Goal: Task Accomplishment & Management: Use online tool/utility

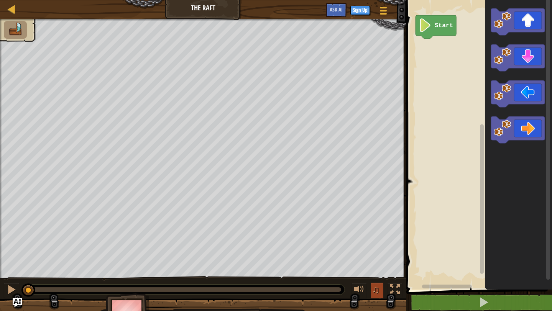
click at [373, 290] on span "♫" at bounding box center [376, 289] width 8 height 11
click at [439, 54] on div "Start" at bounding box center [478, 143] width 148 height 294
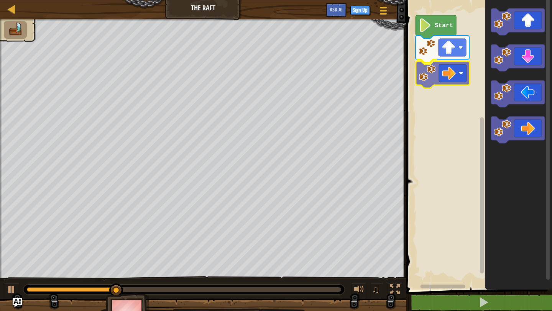
click at [441, 84] on div "Start" at bounding box center [478, 143] width 148 height 294
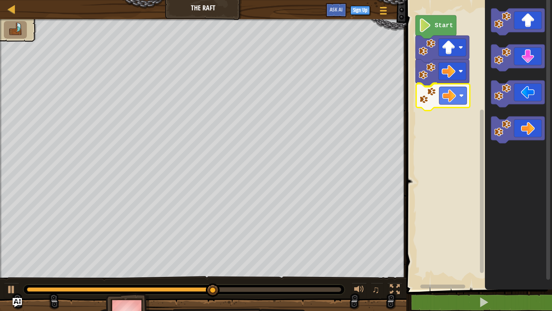
click at [445, 100] on div "Start" at bounding box center [478, 143] width 148 height 294
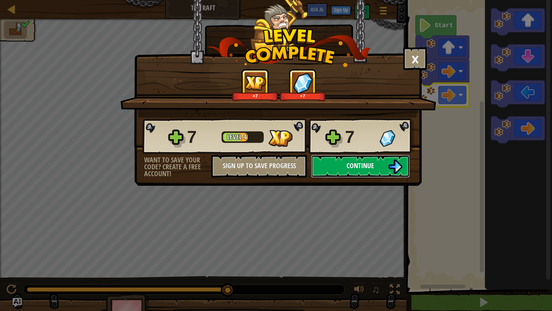
click at [368, 167] on span "Continue" at bounding box center [360, 166] width 28 height 10
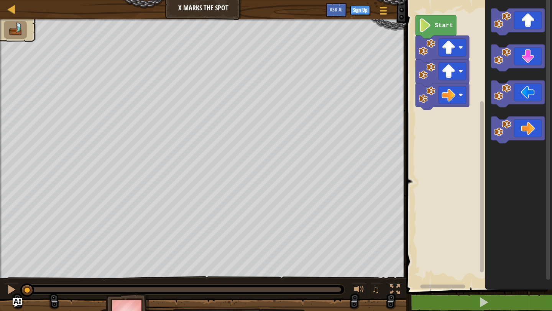
click at [424, 29] on image "Blockly Workspace" at bounding box center [424, 25] width 13 height 14
click at [464, 118] on div "Start" at bounding box center [478, 143] width 148 height 294
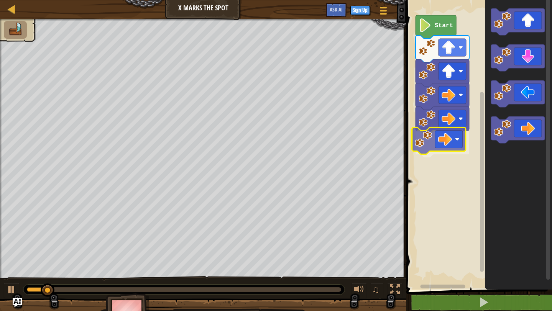
click at [450, 146] on div "Start" at bounding box center [478, 143] width 148 height 294
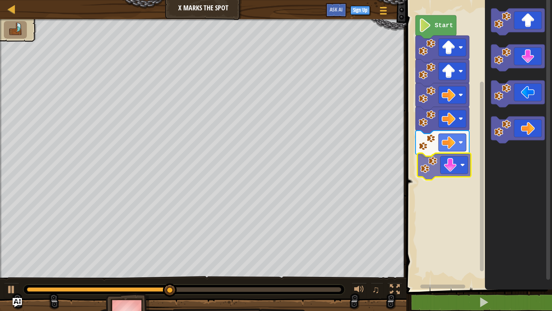
click at [448, 169] on div "Start" at bounding box center [478, 143] width 148 height 294
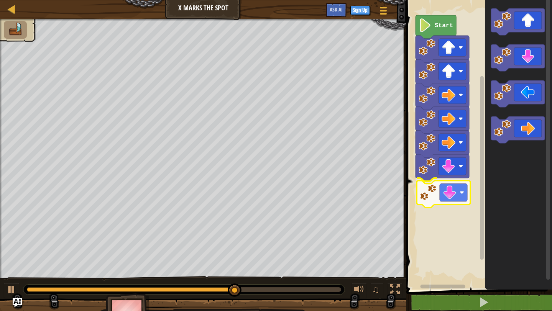
click at [461, 189] on div "Start" at bounding box center [478, 143] width 148 height 294
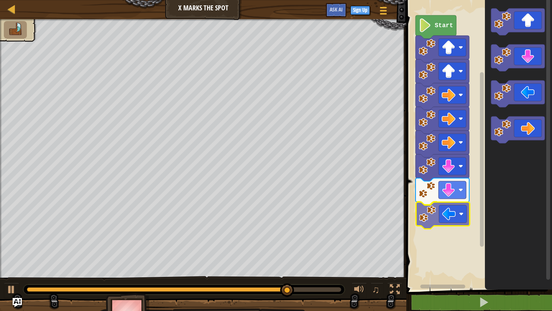
click at [453, 220] on div "Start" at bounding box center [478, 143] width 148 height 294
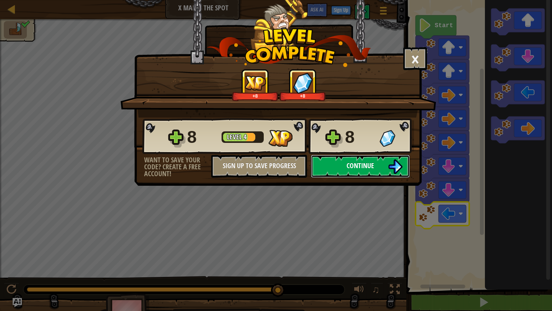
click at [393, 166] on img at bounding box center [395, 166] width 15 height 15
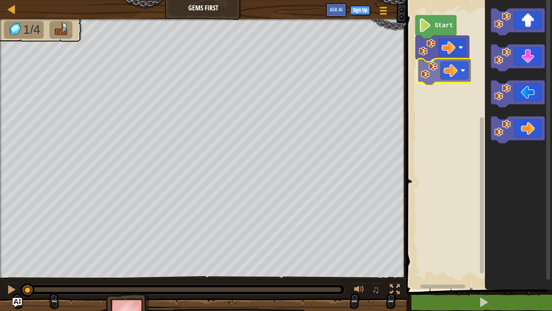
click at [436, 75] on div "Start" at bounding box center [478, 143] width 148 height 294
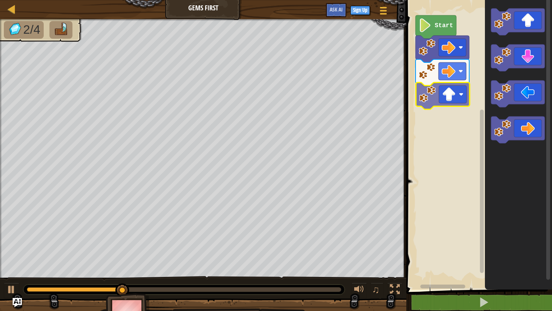
click at [446, 96] on div "Start" at bounding box center [478, 143] width 148 height 294
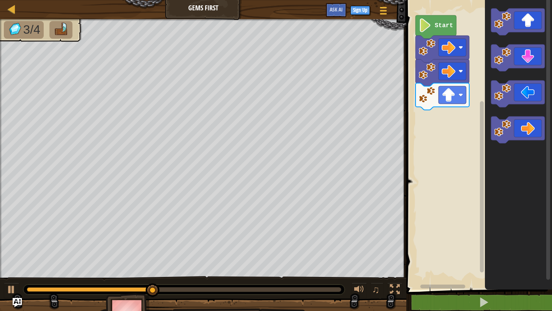
click at [465, 127] on div "Start" at bounding box center [478, 143] width 148 height 294
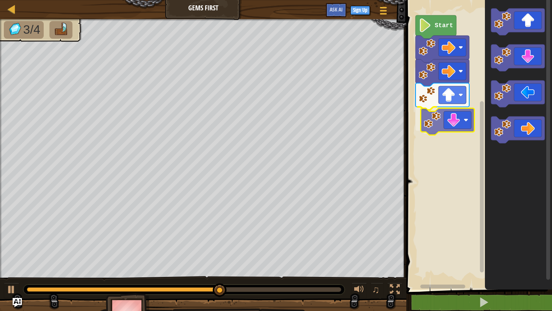
click at [438, 119] on div "Start" at bounding box center [478, 143] width 148 height 294
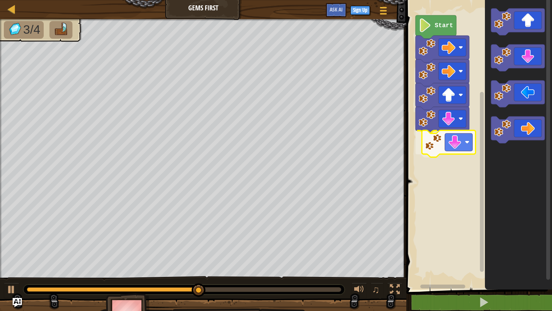
click at [443, 153] on div "Start" at bounding box center [478, 143] width 148 height 294
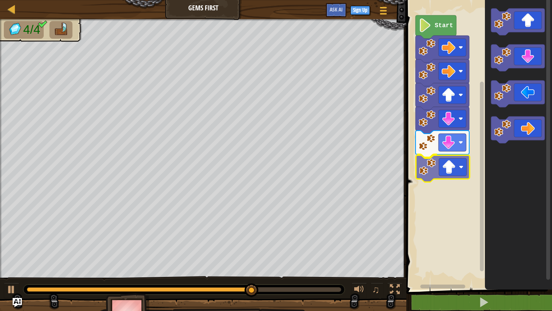
click at [459, 172] on div "Start" at bounding box center [478, 143] width 148 height 294
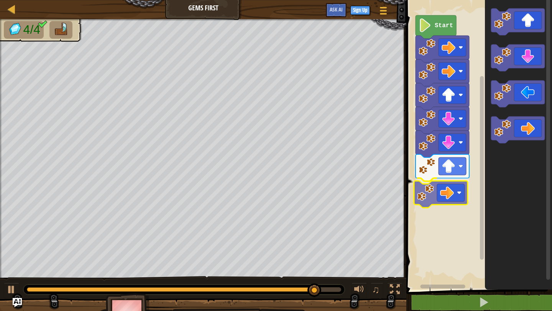
click at [446, 189] on div "Start" at bounding box center [478, 143] width 148 height 294
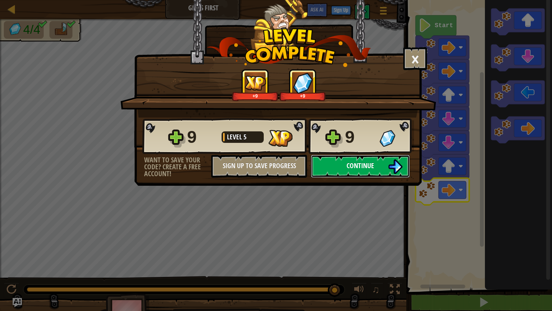
click at [376, 165] on button "Continue" at bounding box center [360, 166] width 99 height 23
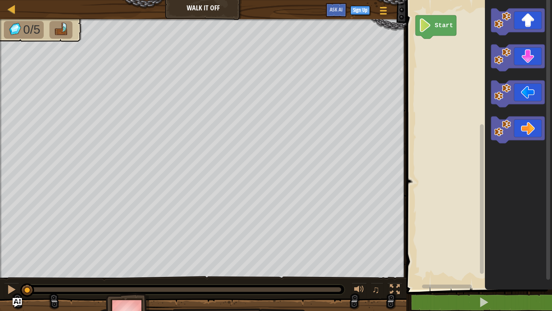
click at [414, 76] on div "Start" at bounding box center [478, 143] width 148 height 294
click at [427, 53] on div "Start" at bounding box center [478, 143] width 148 height 294
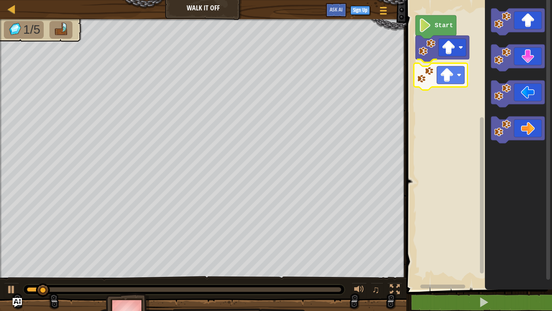
click at [436, 83] on div "Start" at bounding box center [478, 143] width 148 height 294
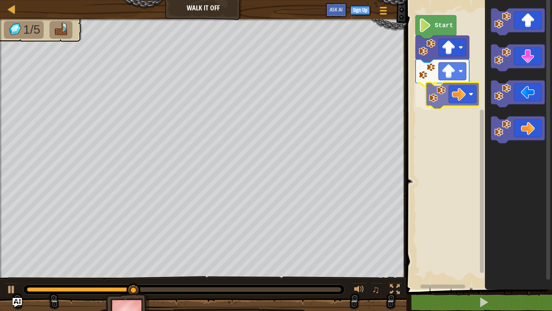
click at [459, 92] on div "Start" at bounding box center [478, 143] width 148 height 294
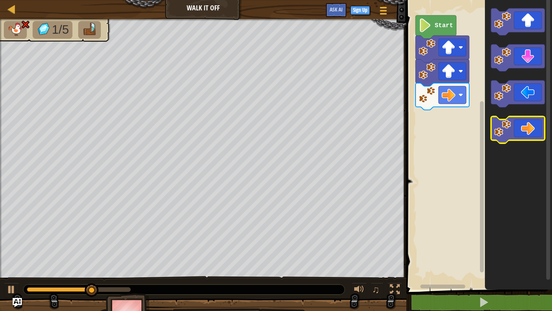
click at [520, 136] on icon "Blockly Workspace" at bounding box center [518, 129] width 54 height 27
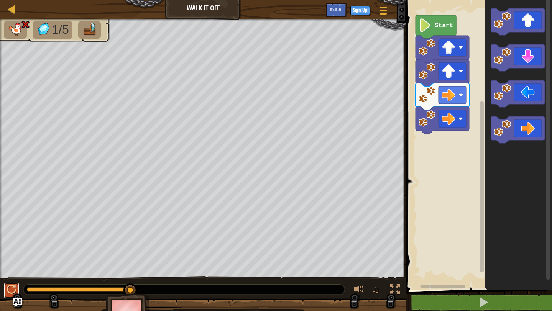
click at [10, 289] on div at bounding box center [12, 290] width 10 height 10
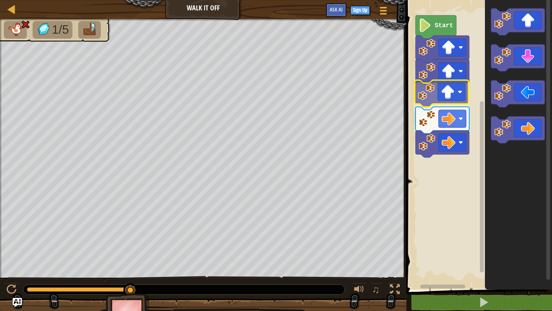
click at [420, 97] on div "Start" at bounding box center [478, 143] width 148 height 294
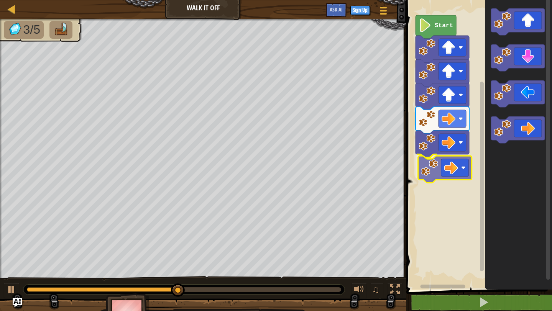
click at [438, 167] on div "Start" at bounding box center [478, 143] width 148 height 294
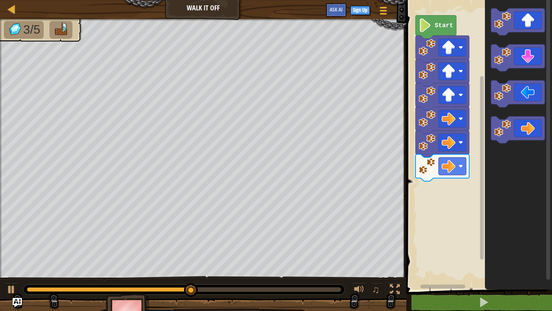
click at [474, 169] on div "Start" at bounding box center [478, 143] width 148 height 294
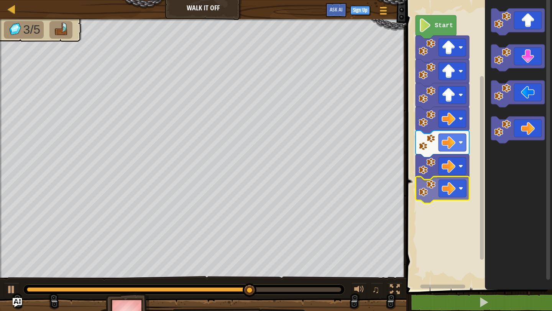
click at [439, 193] on div "Start" at bounding box center [478, 143] width 148 height 294
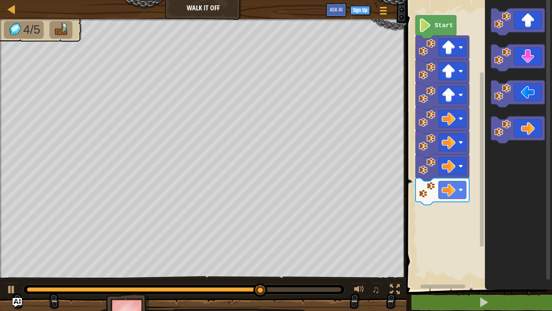
click at [471, 158] on div "Start" at bounding box center [478, 143] width 148 height 294
click at [468, 161] on div "Start" at bounding box center [478, 143] width 148 height 294
click at [466, 141] on div "Start" at bounding box center [478, 143] width 148 height 294
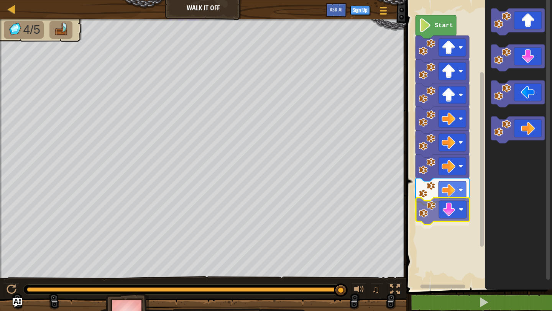
click at [451, 208] on div "Start" at bounding box center [478, 143] width 148 height 294
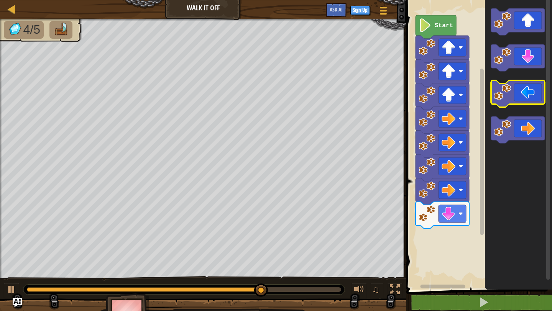
click at [496, 101] on g "Blockly Workspace" at bounding box center [518, 75] width 54 height 135
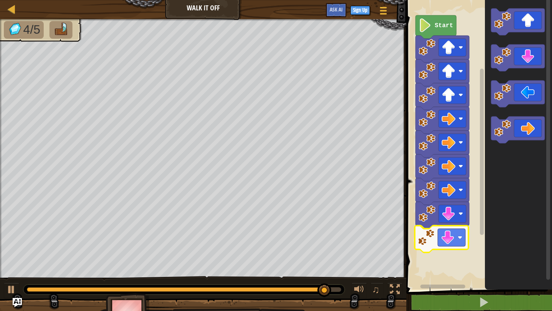
click at [441, 240] on div "Start" at bounding box center [478, 143] width 148 height 294
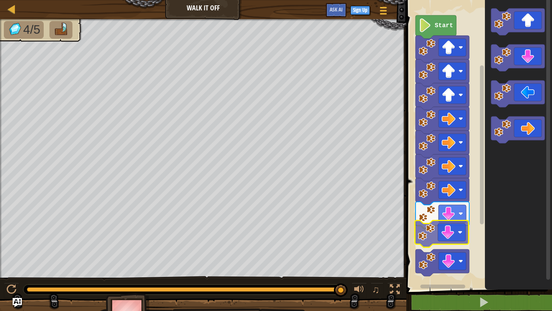
click at [444, 233] on div "Start" at bounding box center [478, 143] width 148 height 294
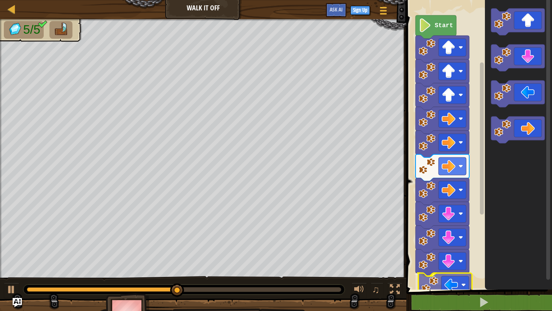
click at [454, 289] on div "Start" at bounding box center [478, 143] width 148 height 294
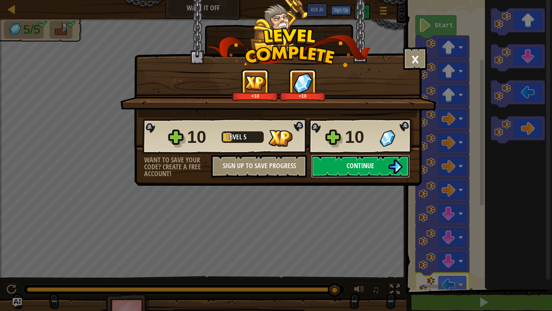
click at [361, 168] on span "Continue" at bounding box center [360, 166] width 28 height 10
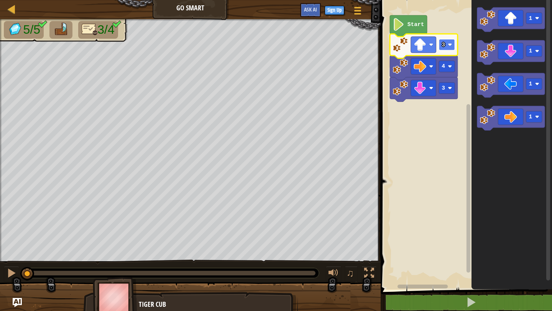
click at [451, 46] on image "Blockly Workspace" at bounding box center [450, 45] width 4 height 4
click at [451, 69] on rect "Blockly Workspace" at bounding box center [447, 66] width 16 height 11
click at [415, 143] on rect "Blockly Workspace" at bounding box center [465, 143] width 174 height 294
click at [400, 27] on image "Blockly Workspace" at bounding box center [399, 24] width 12 height 13
click at [401, 49] on image "Blockly Workspace" at bounding box center [400, 44] width 15 height 15
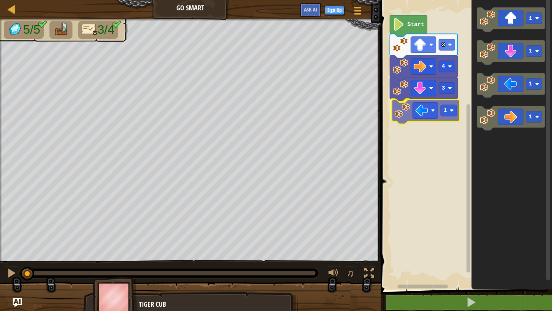
click at [405, 114] on div "Start 3 3 1 4 1 1 1 1 1" at bounding box center [465, 143] width 174 height 294
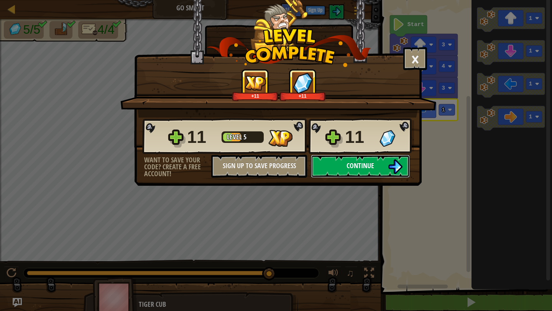
click at [364, 166] on span "Continue" at bounding box center [360, 166] width 28 height 10
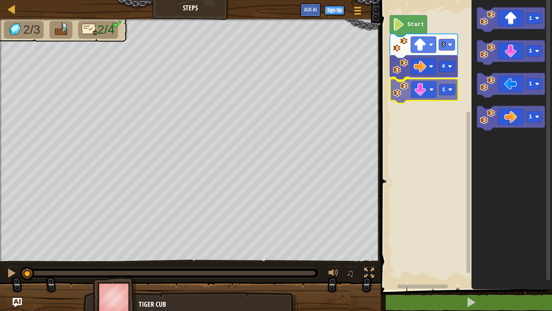
click at [404, 95] on div "4 1 3 Start 1 1 1 1 1" at bounding box center [465, 143] width 174 height 294
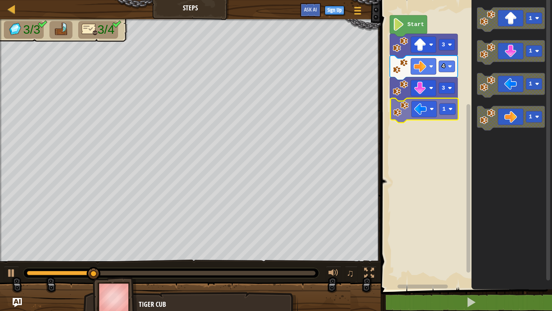
click at [424, 110] on div "Start 3 4 3 1 1 1 1 1 1" at bounding box center [465, 143] width 174 height 294
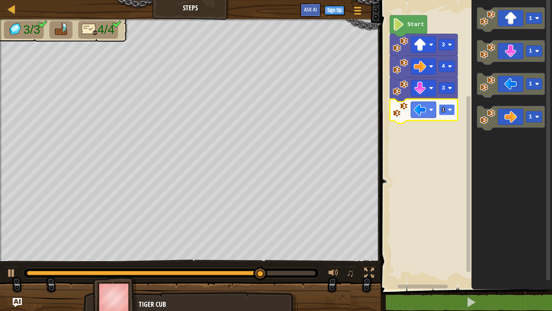
click at [451, 108] on image "Blockly Workspace" at bounding box center [450, 110] width 4 height 4
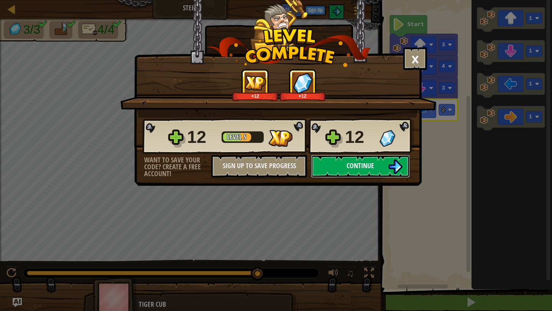
click at [353, 164] on span "Continue" at bounding box center [360, 166] width 28 height 10
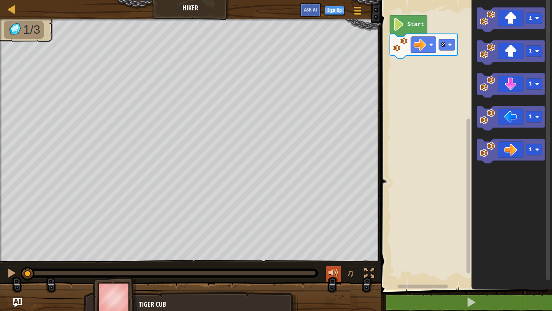
click at [335, 274] on div at bounding box center [333, 273] width 10 height 10
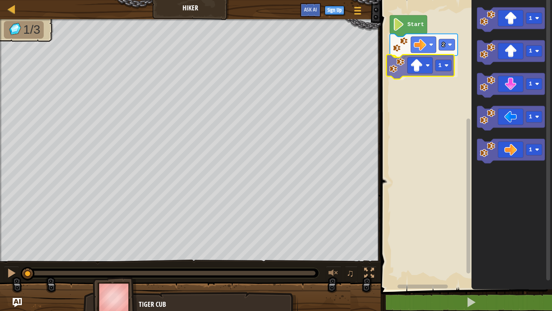
click at [399, 71] on div "Start 2 1 1 1 1 1 1 1" at bounding box center [465, 143] width 174 height 294
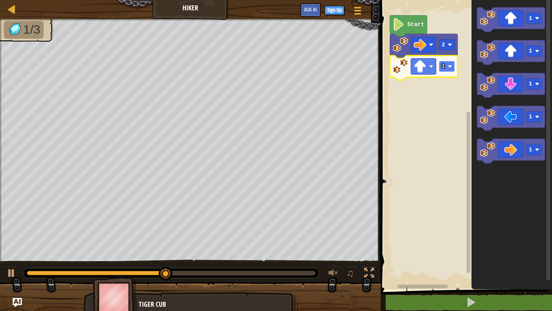
click at [450, 66] on image "Blockly Workspace" at bounding box center [450, 66] width 4 height 4
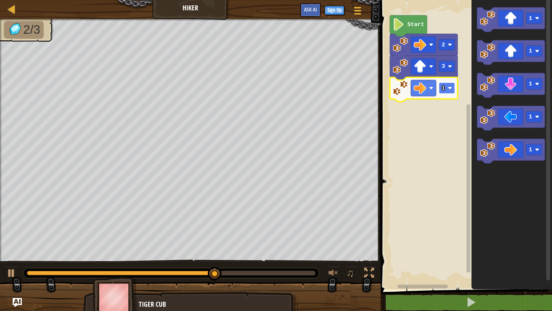
click at [450, 91] on rect "Blockly Workspace" at bounding box center [447, 87] width 16 height 11
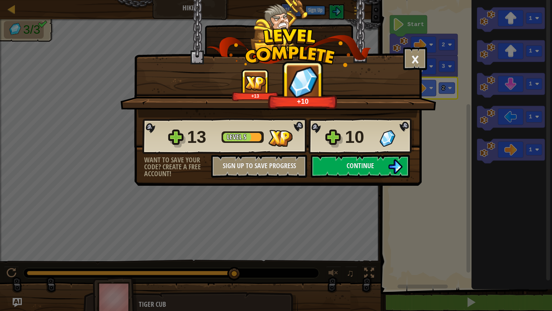
click at [333, 274] on div "× How fun was this level? +13 +10 Reticulating Splines... 13 Level 5 10 Want to…" at bounding box center [276, 155] width 552 height 311
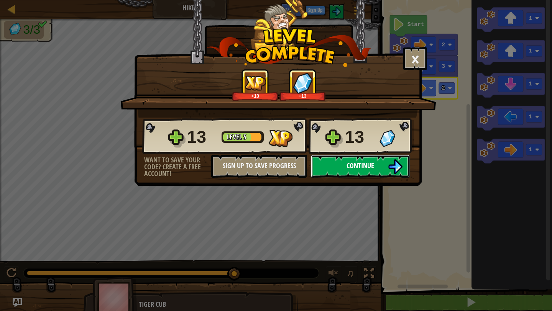
click at [369, 169] on span "Continue" at bounding box center [360, 166] width 28 height 10
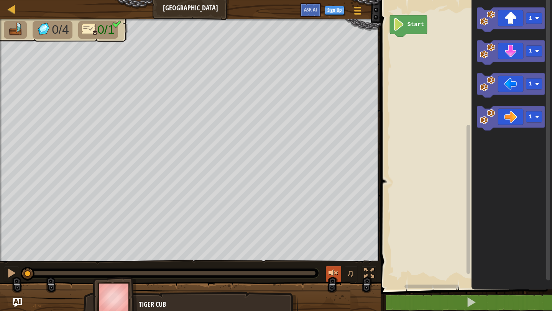
click at [337, 274] on div at bounding box center [333, 273] width 10 height 10
click at [350, 276] on span "♫" at bounding box center [350, 272] width 8 height 11
click at [355, 276] on button "♫" at bounding box center [351, 274] width 13 height 16
click at [332, 274] on div at bounding box center [333, 273] width 10 height 10
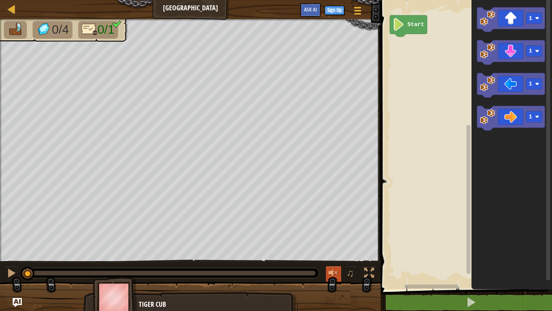
click at [332, 274] on div at bounding box center [333, 273] width 10 height 10
click at [353, 274] on span "♫" at bounding box center [350, 272] width 8 height 11
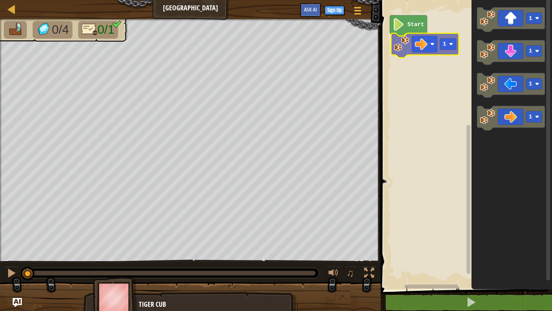
click at [401, 44] on div "Start 1 1 1 1 1 1" at bounding box center [465, 143] width 174 height 294
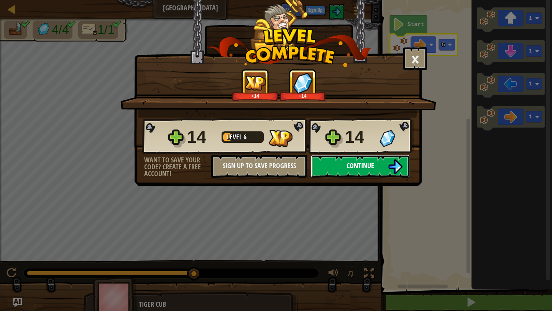
click at [377, 168] on button "Continue" at bounding box center [360, 166] width 99 height 23
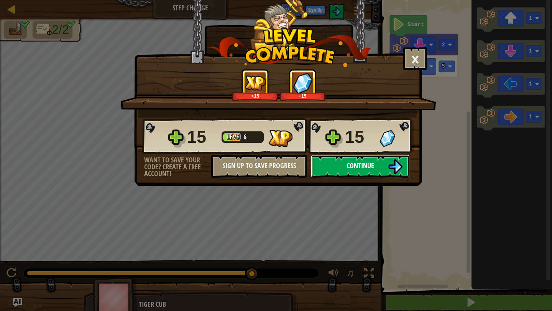
click at [354, 169] on span "Continue" at bounding box center [360, 166] width 28 height 10
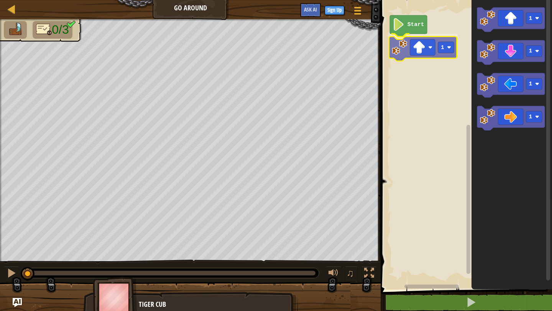
click at [412, 50] on div "Start 1 1 1 1 1 1" at bounding box center [465, 143] width 174 height 294
click at [451, 47] on rect "Blockly Workspace" at bounding box center [447, 44] width 16 height 11
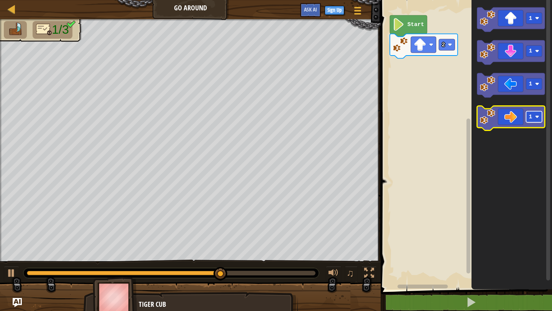
click at [540, 118] on rect "Blockly Workspace" at bounding box center [534, 116] width 16 height 11
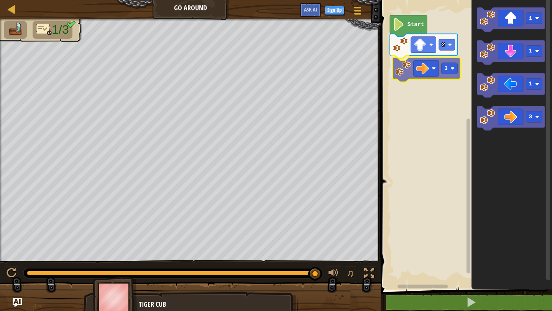
click at [404, 69] on div "Start 2 3 1 1 1 3 3" at bounding box center [465, 143] width 174 height 294
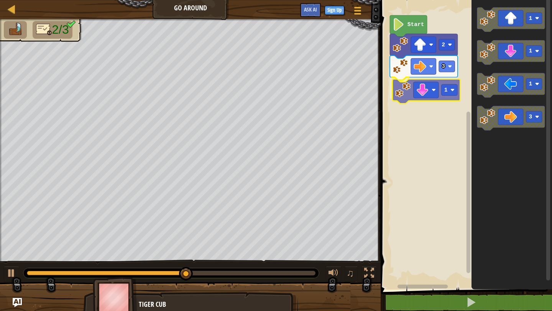
click at [423, 93] on div "Start 2 3 1 1 1 1 3 1" at bounding box center [465, 143] width 174 height 294
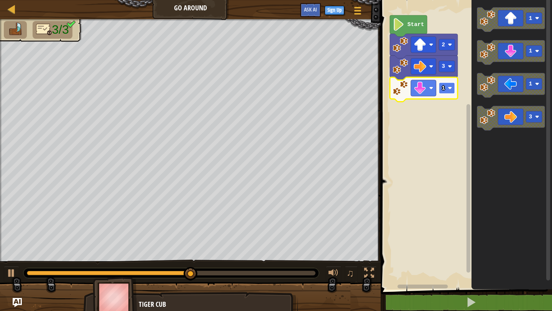
click at [453, 88] on rect "Blockly Workspace" at bounding box center [447, 87] width 16 height 11
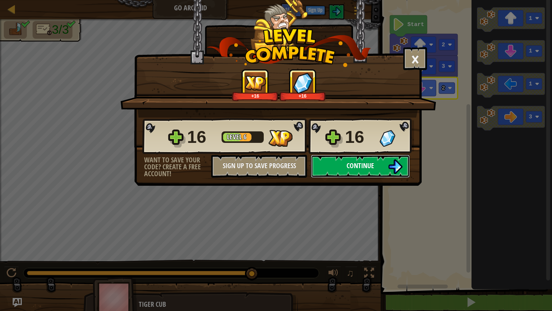
click at [393, 167] on img at bounding box center [395, 166] width 15 height 15
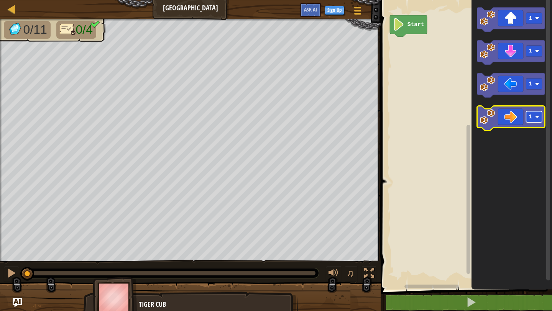
click at [539, 118] on image "Blockly Workspace" at bounding box center [537, 117] width 4 height 4
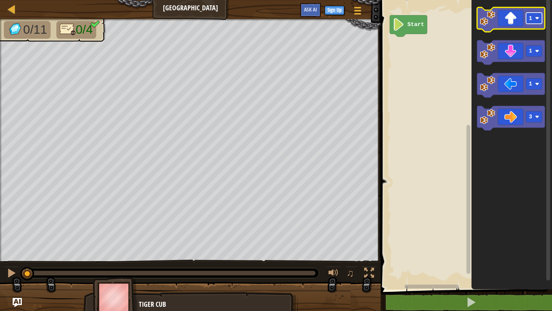
click at [537, 20] on image "Blockly Workspace" at bounding box center [537, 18] width 4 height 4
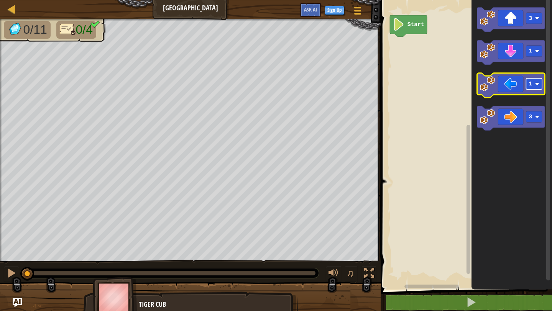
click at [540, 85] on rect "Blockly Workspace" at bounding box center [534, 84] width 16 height 11
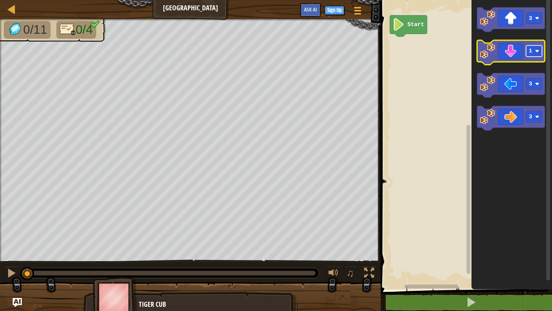
click at [536, 51] on image "Blockly Workspace" at bounding box center [537, 51] width 4 height 4
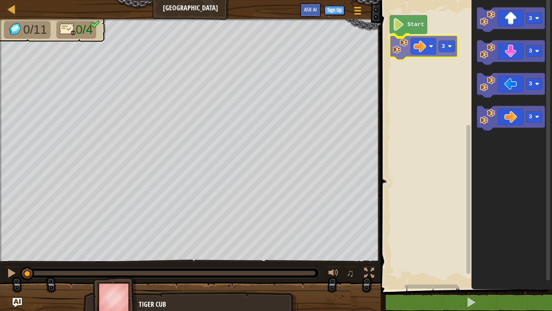
click at [425, 49] on div "Start 3 3 3 3 3 3" at bounding box center [465, 143] width 174 height 294
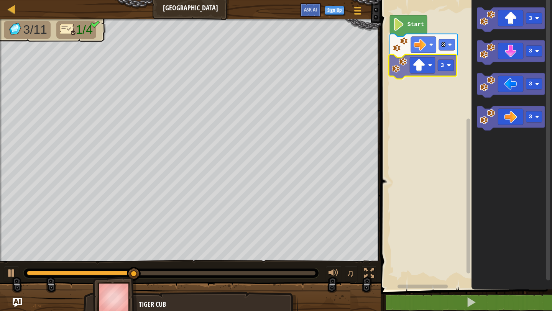
click at [422, 66] on div "3 3 Start 3 3 3 3 3" at bounding box center [465, 143] width 174 height 294
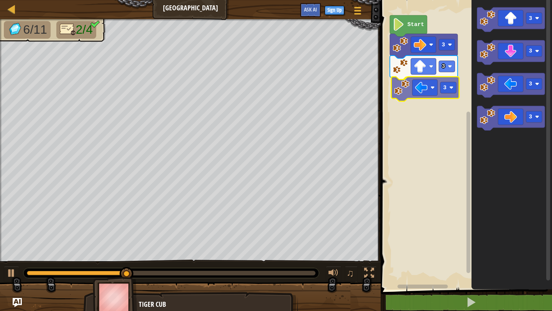
click at [427, 89] on div "3 3 3 Start 3 3 3 3 3" at bounding box center [465, 143] width 174 height 294
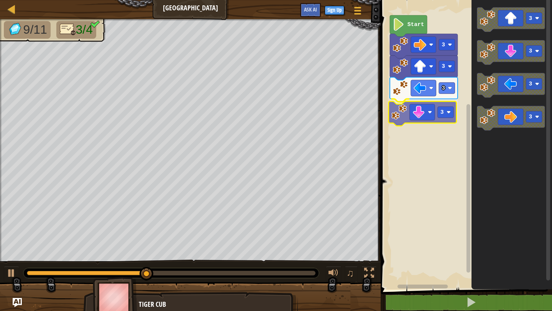
click at [427, 115] on div "3 3 3 3 Start 3 3 3 3 3" at bounding box center [465, 143] width 174 height 294
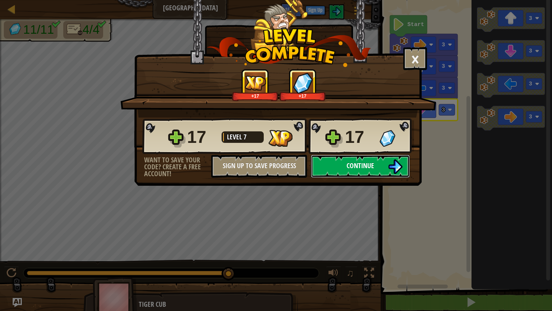
click at [384, 162] on button "Continue" at bounding box center [360, 166] width 99 height 23
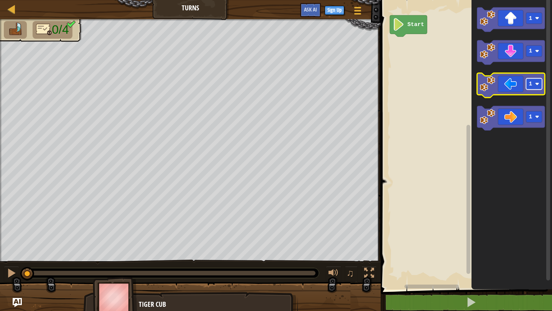
click at [538, 85] on image "Blockly Workspace" at bounding box center [537, 84] width 4 height 4
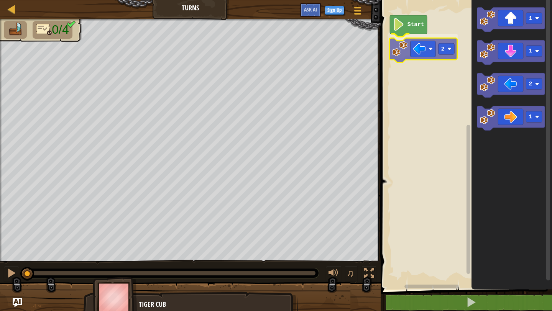
click at [436, 53] on div "Start 2 1 1 2 1 2" at bounding box center [465, 143] width 174 height 294
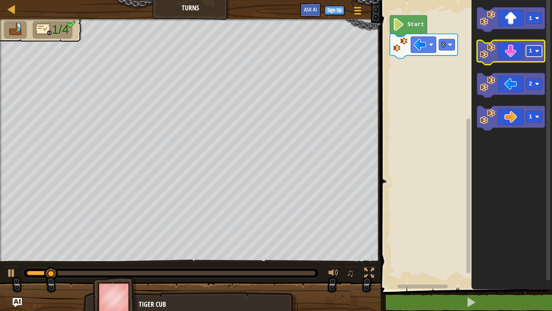
click at [537, 52] on image "Blockly Workspace" at bounding box center [537, 51] width 4 height 4
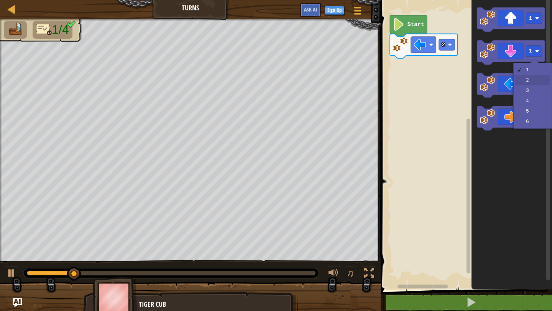
drag, startPoint x: 536, startPoint y: 80, endPoint x: 533, endPoint y: 69, distance: 10.8
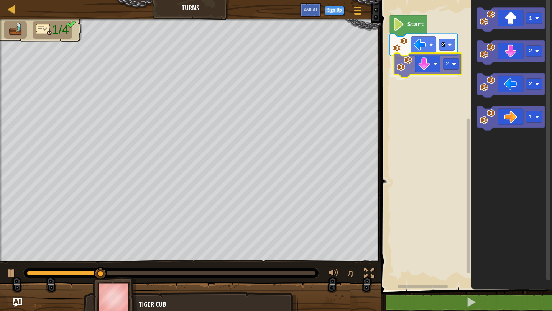
click at [433, 68] on div "2 2 Start 1 2 2 1 2" at bounding box center [465, 143] width 174 height 294
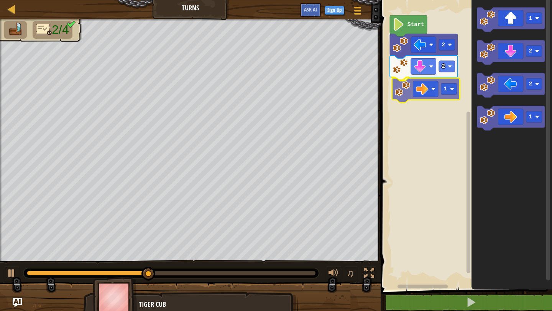
click at [422, 89] on div "2 2 1 Start 1 2 2 1 1" at bounding box center [465, 143] width 174 height 294
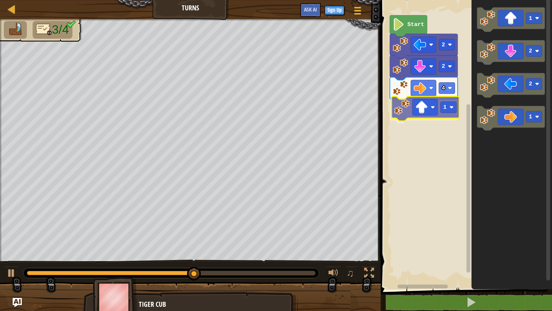
click at [429, 110] on div "Start 2 2 4 1 1 2 2 1 1" at bounding box center [465, 143] width 174 height 294
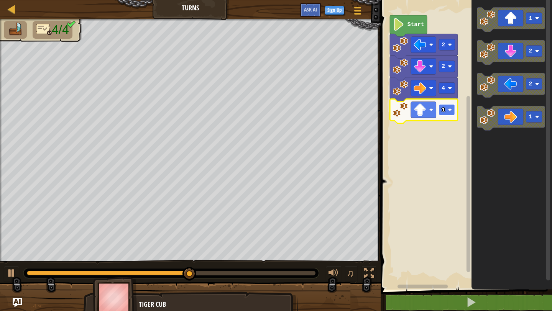
click at [452, 110] on rect "Blockly Workspace" at bounding box center [447, 109] width 16 height 11
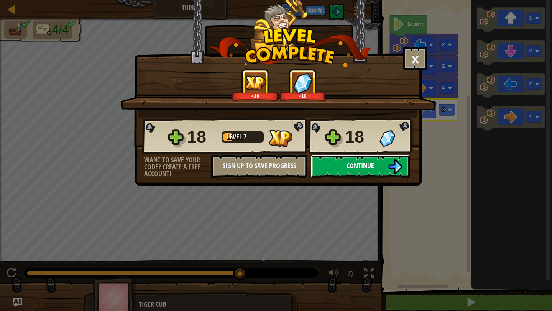
click at [395, 169] on img at bounding box center [395, 166] width 15 height 15
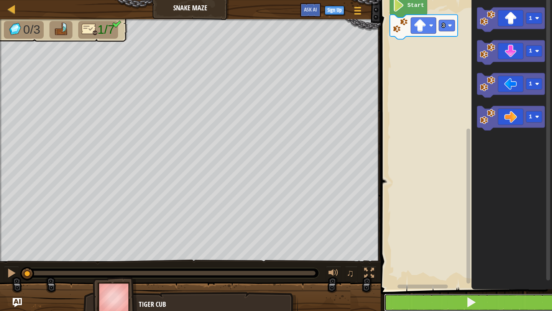
click at [472, 309] on button at bounding box center [471, 303] width 174 height 18
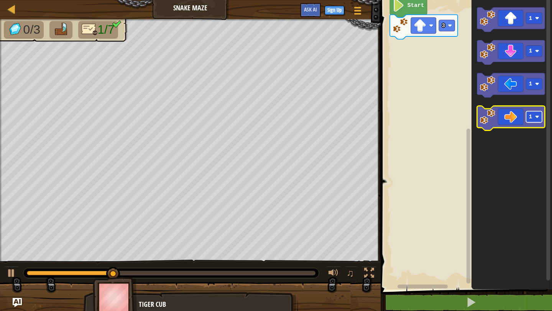
click at [538, 118] on image "Blockly Workspace" at bounding box center [537, 117] width 4 height 4
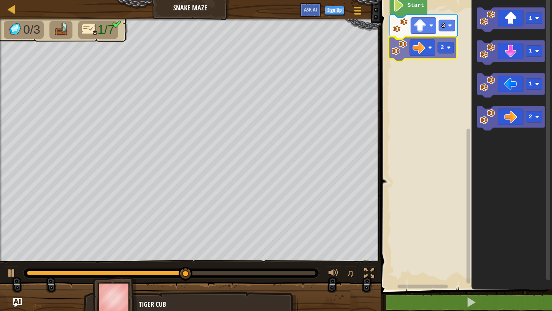
click at [424, 49] on div "3 2 Start 1 1 1 2 2" at bounding box center [465, 143] width 174 height 294
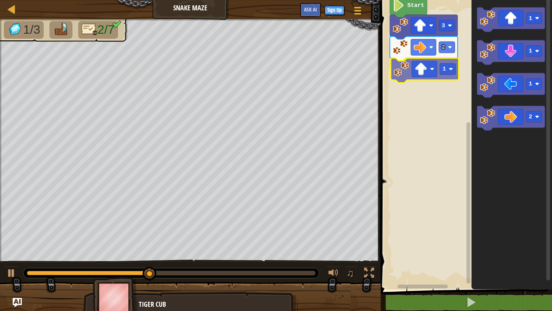
click at [416, 76] on div "3 2 1 Start 1 1 1 2 1" at bounding box center [465, 143] width 174 height 294
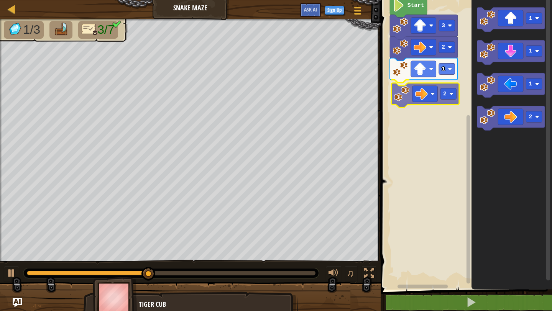
click at [424, 91] on div "3 2 1 2 Start 1 1 1 2 2" at bounding box center [465, 143] width 174 height 294
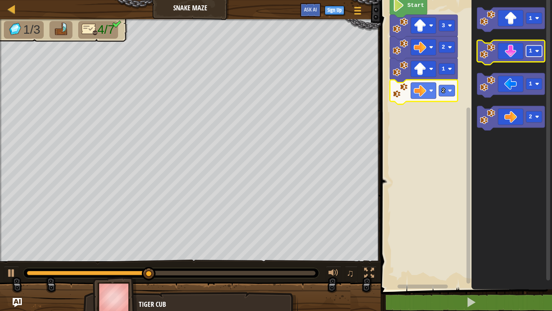
click at [540, 52] on rect "Blockly Workspace" at bounding box center [534, 51] width 16 height 11
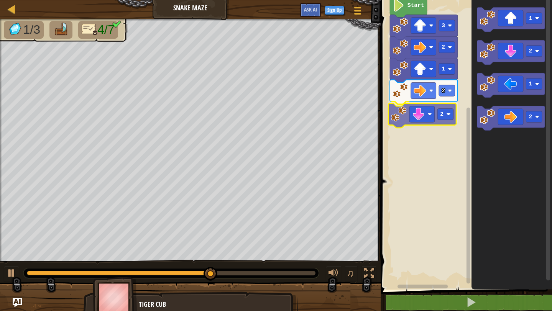
click at [418, 118] on div "3 2 1 2 2 Start 1 2 1 2 2" at bounding box center [465, 143] width 174 height 294
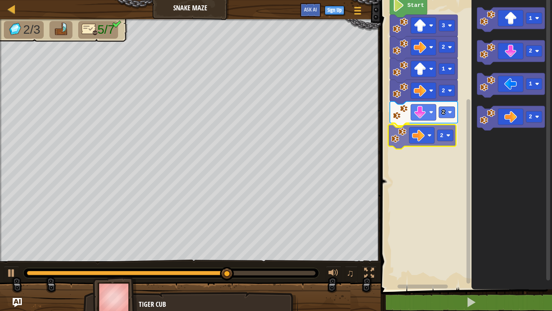
click at [418, 136] on div "3 2 1 2 2 2 Start 1 2 1 2 2" at bounding box center [465, 143] width 174 height 294
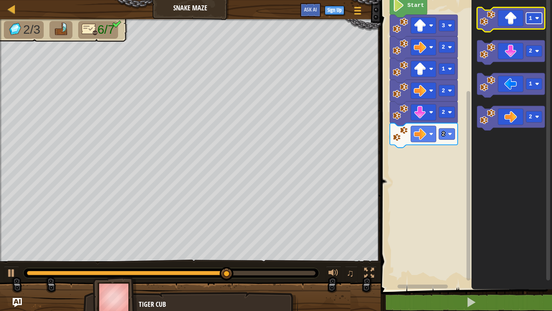
click at [536, 18] on image "Blockly Workspace" at bounding box center [537, 18] width 4 height 4
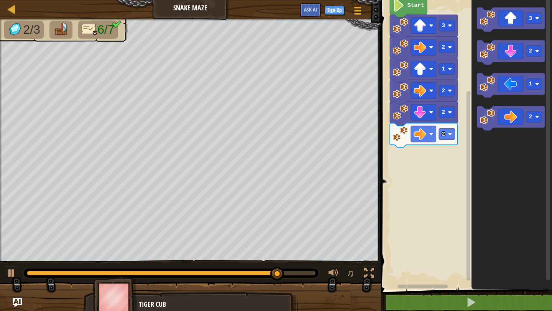
click at [445, 94] on div "3 2 1 2 2 2 Start 3 2 1 2" at bounding box center [465, 143] width 174 height 294
click at [463, 120] on div "3 2 1 2 2 2 Start 3 2 1 2" at bounding box center [465, 143] width 174 height 294
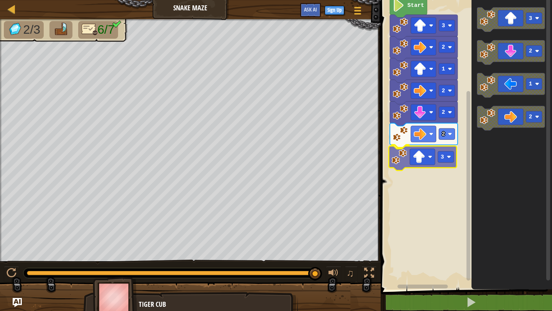
click at [403, 158] on g "3 2 1 2 2 2 3 Start" at bounding box center [465, 143] width 174 height 294
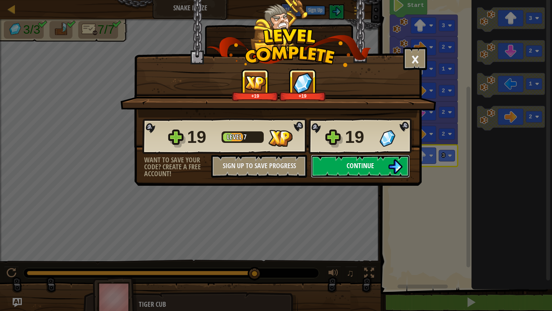
click at [381, 161] on button "Continue" at bounding box center [360, 166] width 99 height 23
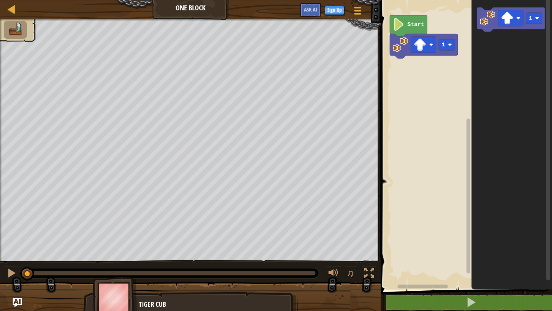
click at [464, 65] on div "1 Start 1" at bounding box center [465, 143] width 174 height 294
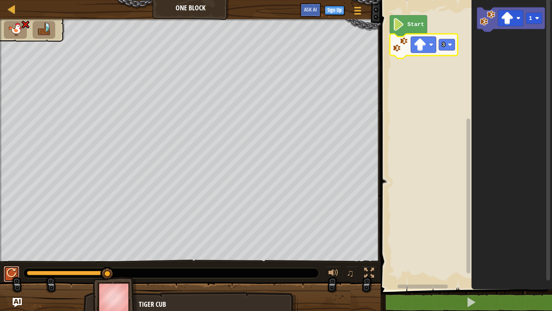
click at [11, 272] on div at bounding box center [12, 273] width 10 height 10
click at [453, 45] on rect "Blockly Workspace" at bounding box center [447, 44] width 16 height 11
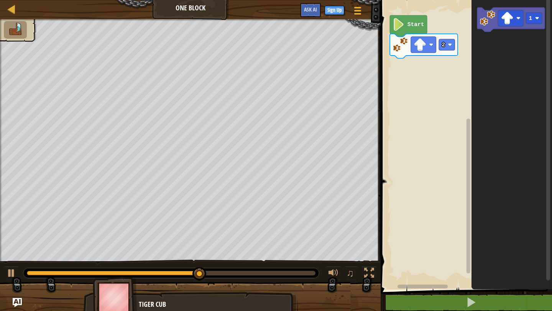
click at [488, 56] on icon "1" at bounding box center [511, 143] width 80 height 294
click at [473, 71] on icon "1" at bounding box center [511, 143] width 80 height 294
click at [15, 303] on img "Ask AI" at bounding box center [17, 303] width 10 height 10
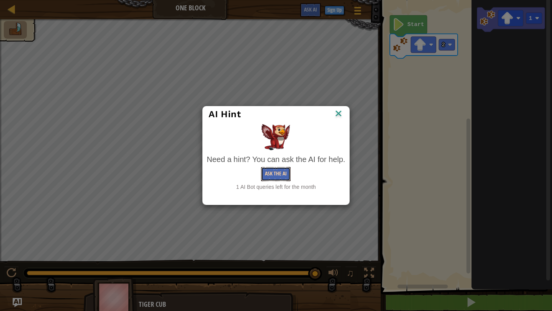
click at [284, 176] on button "Ask the AI" at bounding box center [276, 174] width 30 height 14
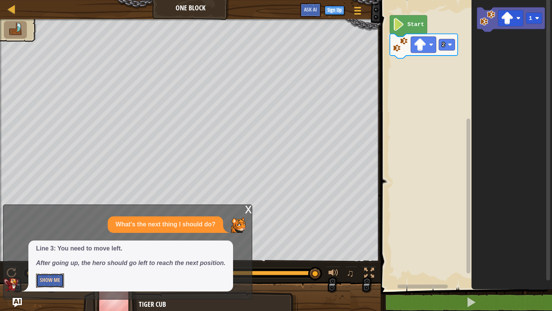
click at [41, 281] on button "Show Me" at bounding box center [50, 281] width 28 height 14
click at [43, 280] on button "Hide" at bounding box center [45, 281] width 18 height 14
click at [43, 280] on button "Show Me" at bounding box center [50, 281] width 28 height 14
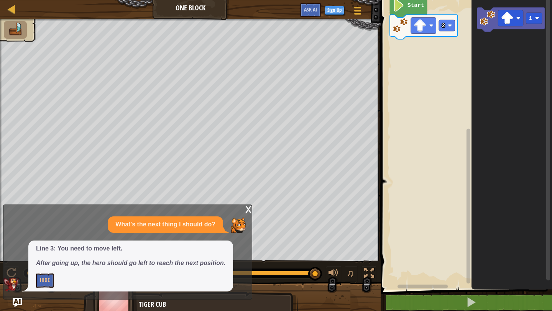
click at [215, 275] on p "Hide" at bounding box center [130, 281] width 189 height 14
click at [49, 277] on button "Hide" at bounding box center [45, 281] width 18 height 14
drag, startPoint x: 49, startPoint y: 277, endPoint x: 71, endPoint y: 264, distance: 25.3
click at [71, 264] on div "Line 3: You need to move left. After going up, the hero should go left to reach…" at bounding box center [130, 266] width 205 height 51
click at [60, 278] on button "Show Me" at bounding box center [50, 281] width 28 height 14
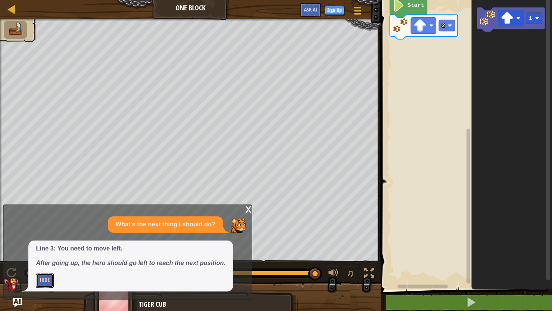
click at [44, 279] on button "Hide" at bounding box center [45, 281] width 18 height 14
click at [6, 31] on li at bounding box center [15, 30] width 23 height 18
click at [11, 30] on img at bounding box center [15, 29] width 16 height 13
click at [53, 280] on button "Show Me" at bounding box center [50, 281] width 28 height 14
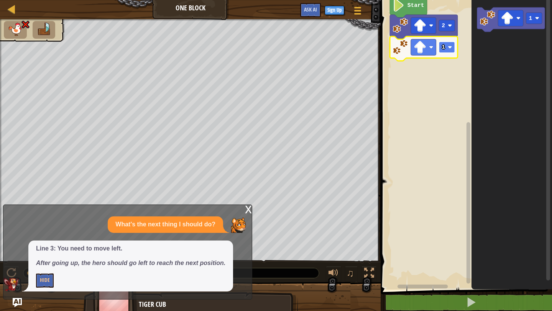
click at [450, 48] on image "Blockly Workspace" at bounding box center [450, 47] width 4 height 4
click at [247, 211] on div "x" at bounding box center [248, 209] width 7 height 8
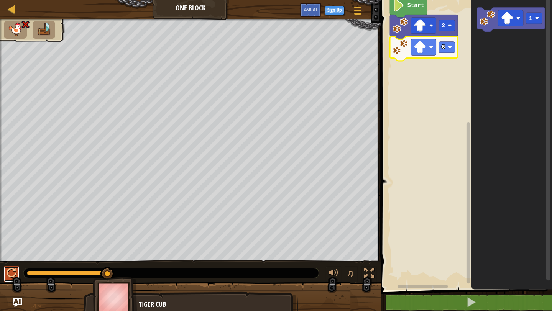
click at [11, 275] on div at bounding box center [12, 273] width 10 height 10
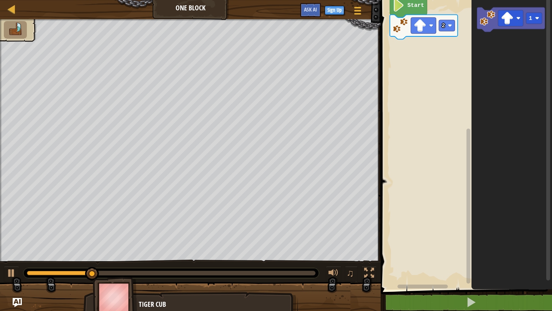
click at [12, 33] on img at bounding box center [15, 29] width 16 height 13
click at [357, 11] on span at bounding box center [357, 11] width 7 height 2
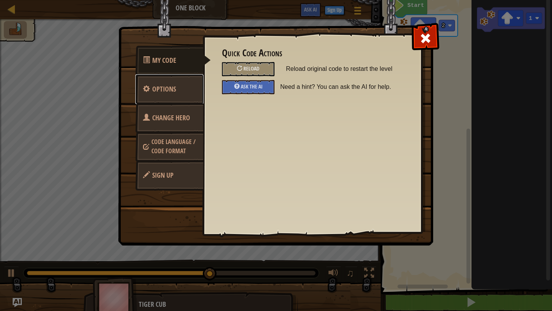
click at [175, 92] on span "Options" at bounding box center [164, 89] width 24 height 10
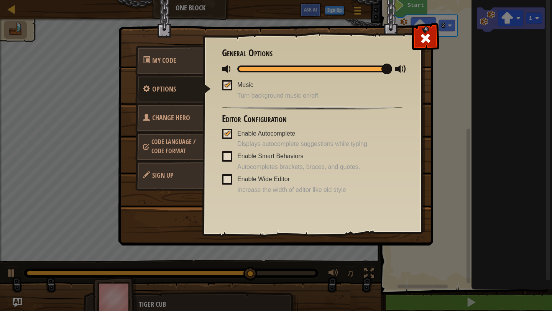
click at [182, 116] on span "Change Hero" at bounding box center [171, 118] width 38 height 10
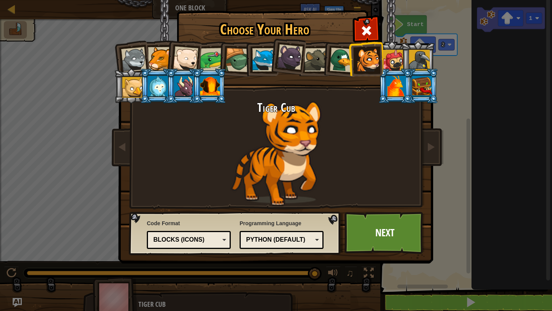
click at [392, 86] on div at bounding box center [396, 86] width 20 height 21
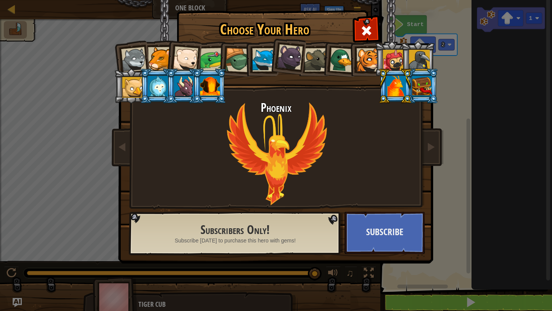
click at [212, 86] on div at bounding box center [210, 86] width 20 height 21
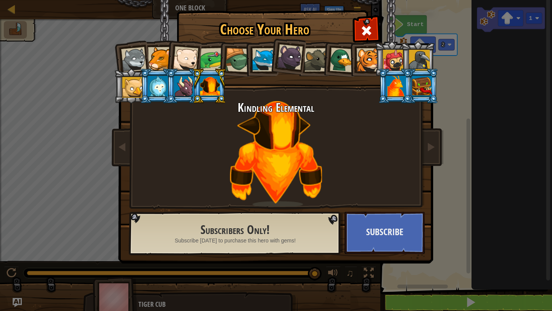
click at [179, 90] on div at bounding box center [184, 86] width 20 height 21
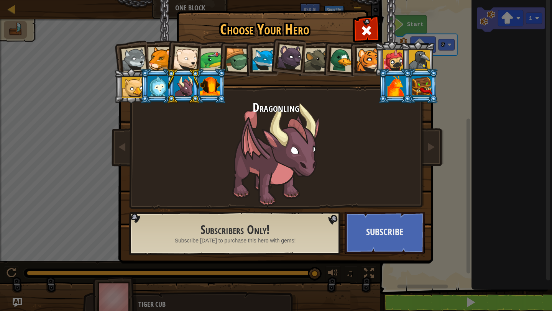
click at [162, 84] on div at bounding box center [158, 86] width 20 height 21
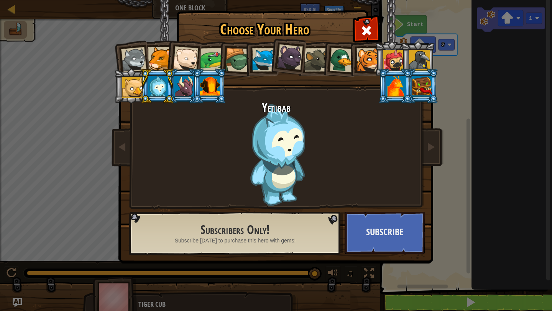
click at [127, 84] on div at bounding box center [132, 87] width 21 height 21
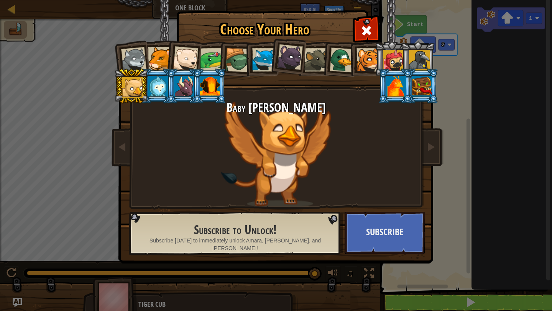
click at [419, 92] on div at bounding box center [422, 86] width 20 height 21
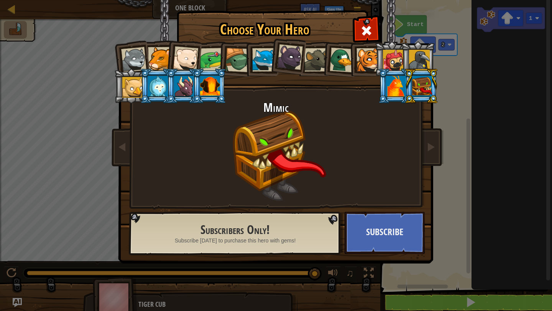
click at [417, 63] on div at bounding box center [419, 60] width 21 height 21
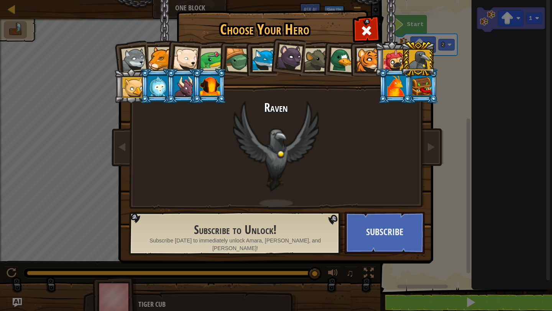
click at [389, 59] on div at bounding box center [393, 60] width 21 height 21
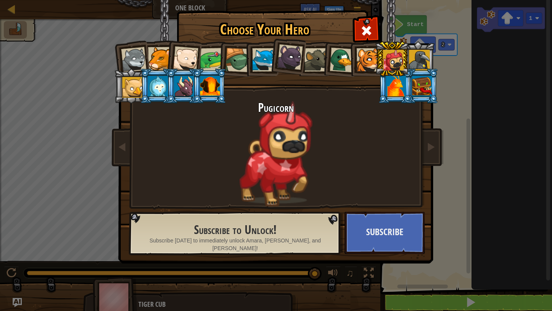
click at [213, 84] on div at bounding box center [210, 86] width 20 height 21
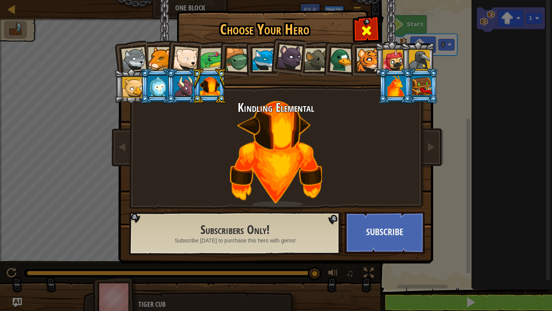
click at [369, 28] on div at bounding box center [366, 30] width 24 height 24
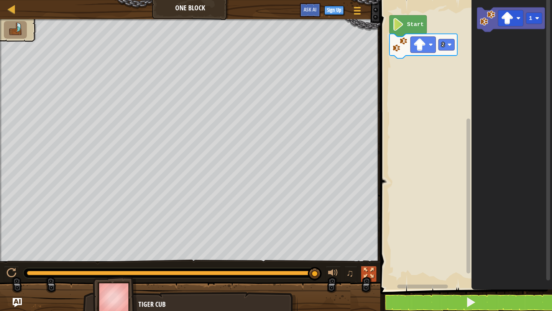
click at [372, 274] on div at bounding box center [369, 273] width 10 height 10
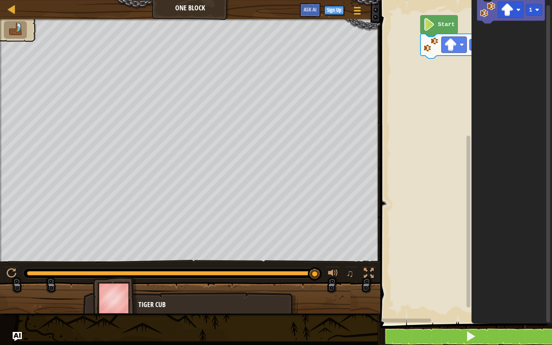
click at [393, 311] on div "1 2 go ( 'up' , 1 ) ההההההההההההההההההההההההההההההההההההההההההההההההההההההההההה…" at bounding box center [465, 161] width 174 height 314
click at [430, 311] on div "Start 2 1" at bounding box center [465, 159] width 174 height 327
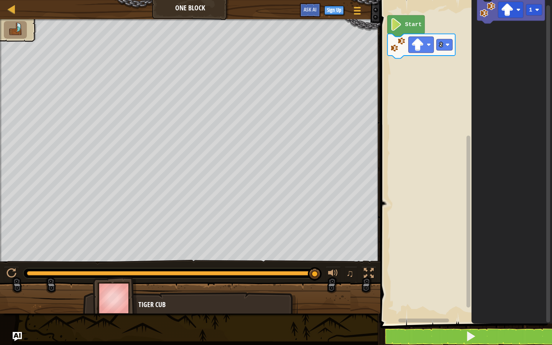
click at [436, 311] on rect "Blockly Workspace" at bounding box center [424, 320] width 51 height 4
click at [446, 311] on button at bounding box center [471, 337] width 174 height 18
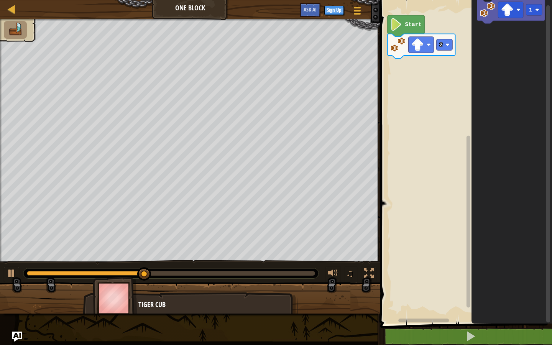
click at [17, 311] on img "Ask AI" at bounding box center [17, 336] width 10 height 10
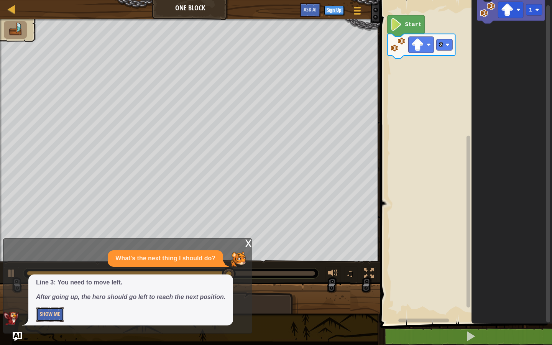
click at [46, 311] on button "Show Me" at bounding box center [50, 314] width 28 height 14
click at [45, 311] on button "Hide" at bounding box center [45, 314] width 18 height 14
click at [316, 9] on span "Ask AI" at bounding box center [310, 9] width 13 height 7
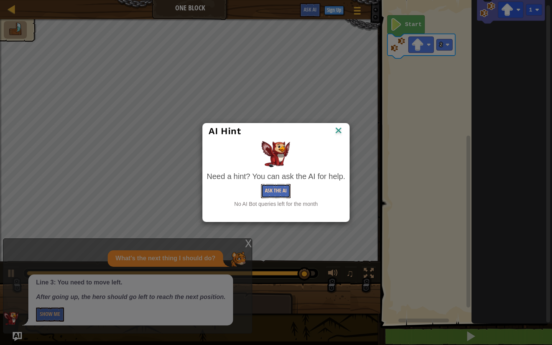
click at [280, 191] on button "Ask the AI" at bounding box center [276, 191] width 30 height 14
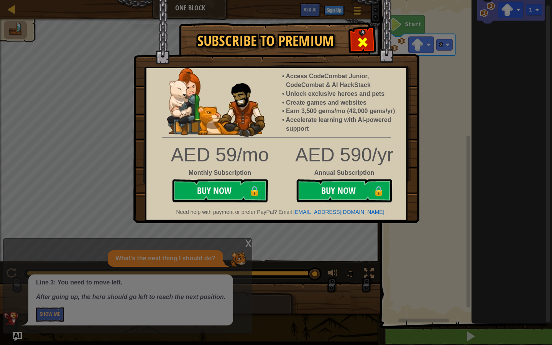
click at [366, 39] on span at bounding box center [362, 42] width 12 height 12
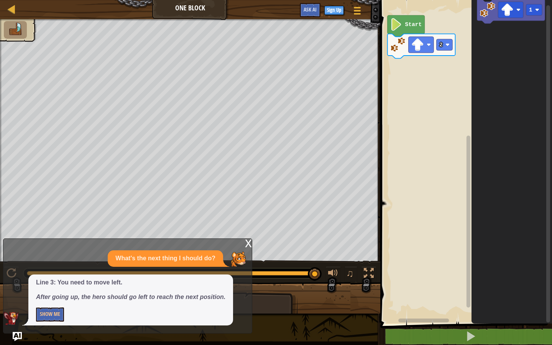
click at [244, 241] on div "x What's the next thing I should do? Line 3: You need to move left. After going…" at bounding box center [127, 285] width 249 height 95
click at [247, 240] on div "x" at bounding box center [248, 243] width 7 height 8
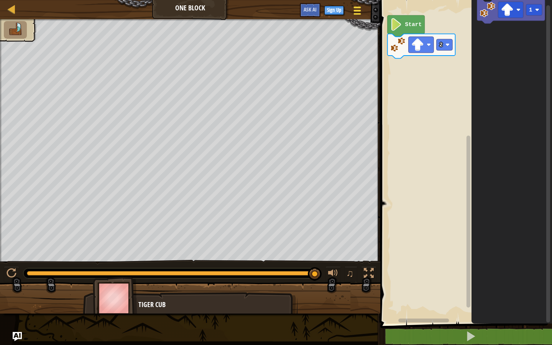
click at [362, 12] on div at bounding box center [357, 10] width 10 height 11
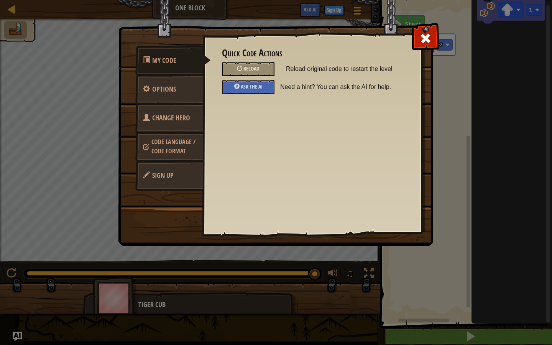
click at [180, 152] on span "Code Language / Code Format" at bounding box center [173, 147] width 44 height 18
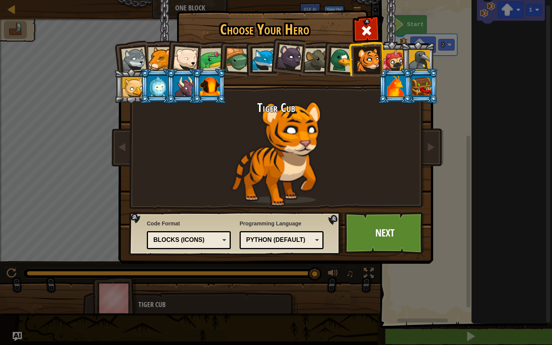
click at [223, 238] on div "Blocks (Icons)" at bounding box center [189, 240] width 74 height 12
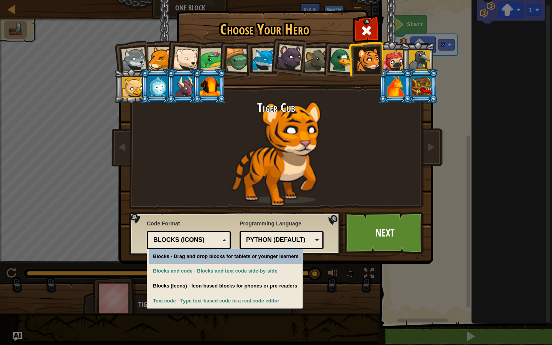
click at [313, 241] on div "Python (Default)" at bounding box center [281, 240] width 74 height 12
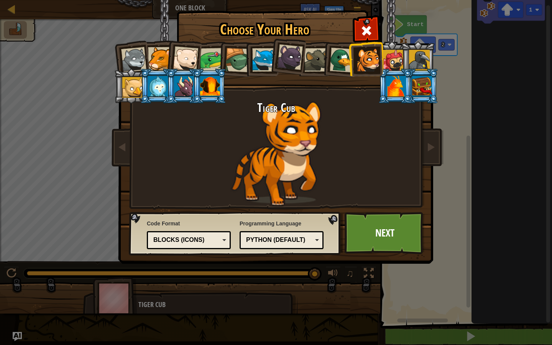
click at [285, 311] on div "Choose Your Hero 240 Wolf Pup Cougar Polar Bear Cub Frog Turtle Blue Fox Panthe…" at bounding box center [276, 172] width 552 height 345
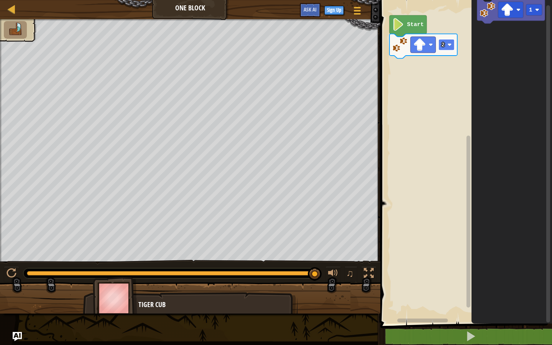
click at [449, 46] on image "Blockly Workspace" at bounding box center [450, 45] width 4 height 4
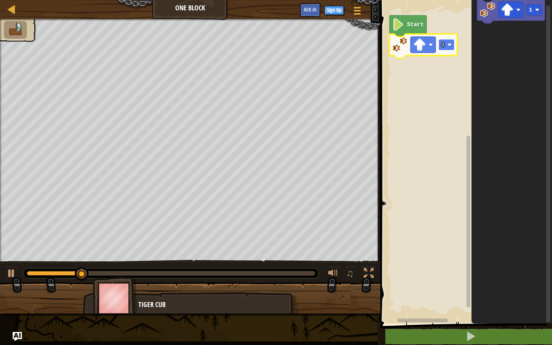
click at [450, 44] on image "Blockly Workspace" at bounding box center [450, 45] width 4 height 4
click at [445, 45] on rect "Blockly Workspace" at bounding box center [446, 44] width 16 height 11
click at [448, 43] on image "Blockly Workspace" at bounding box center [450, 45] width 4 height 4
click at [11, 9] on div at bounding box center [12, 9] width 10 height 10
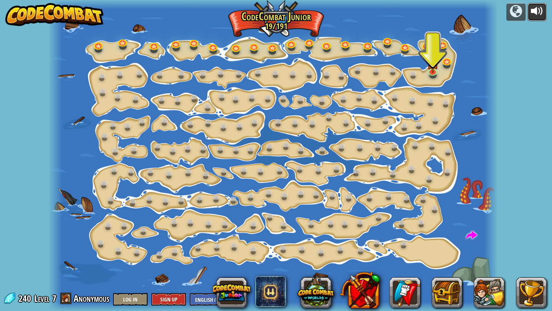
click at [538, 10] on div at bounding box center [537, 11] width 12 height 12
click at [432, 71] on img at bounding box center [432, 58] width 11 height 26
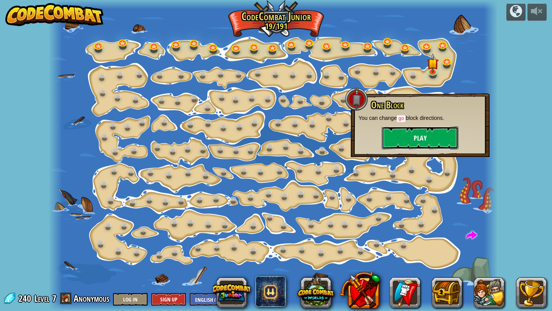
click at [404, 133] on button "Play" at bounding box center [420, 137] width 77 height 23
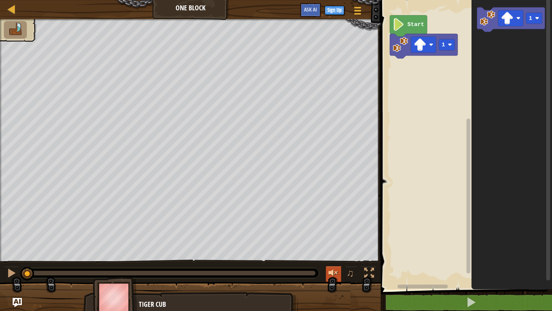
click at [335, 274] on div at bounding box center [333, 273] width 10 height 10
click at [334, 275] on div at bounding box center [333, 273] width 10 height 10
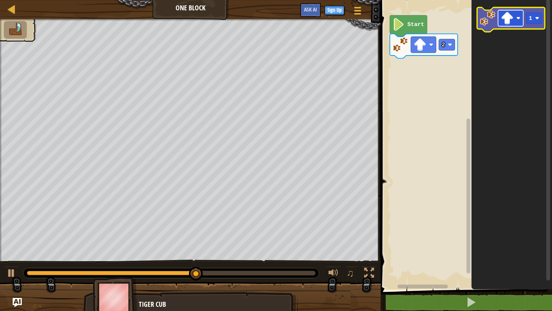
click at [516, 18] on rect "Blockly Workspace" at bounding box center [510, 18] width 25 height 16
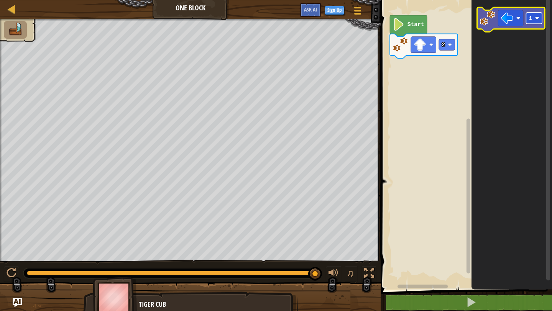
click at [538, 19] on image "Blockly Workspace" at bounding box center [537, 18] width 4 height 4
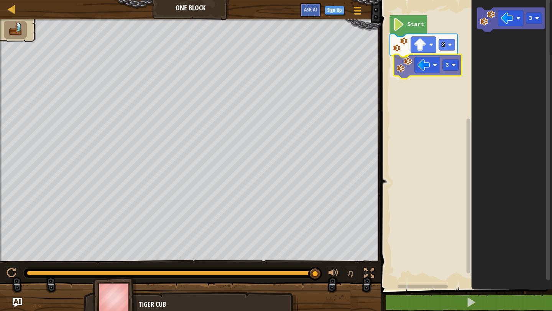
click at [404, 69] on div "Start 2 3 3 3" at bounding box center [465, 143] width 174 height 294
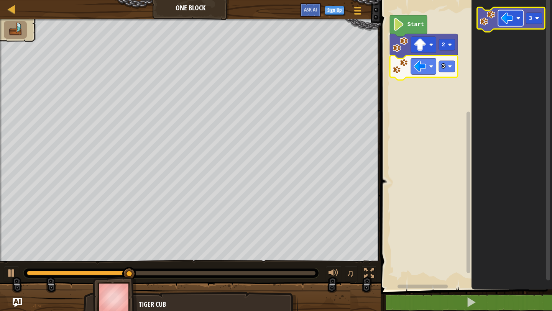
click at [518, 21] on rect "Blockly Workspace" at bounding box center [510, 18] width 25 height 16
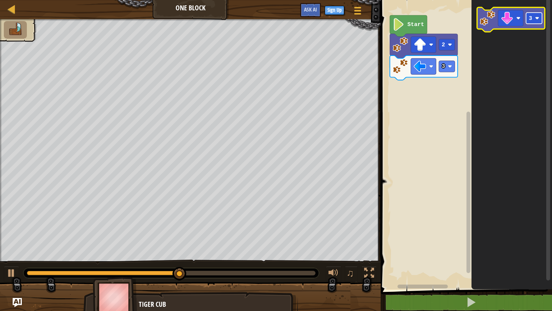
click at [537, 20] on image "Blockly Workspace" at bounding box center [537, 18] width 4 height 4
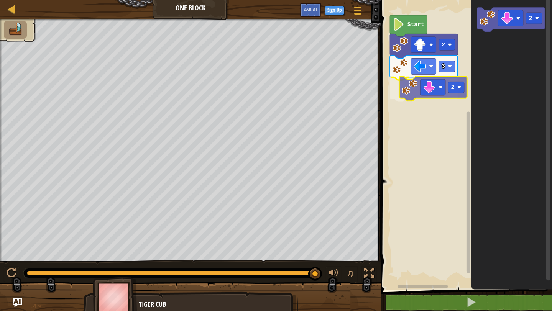
click at [412, 92] on div "Start 2 3 2 2 2" at bounding box center [465, 143] width 174 height 294
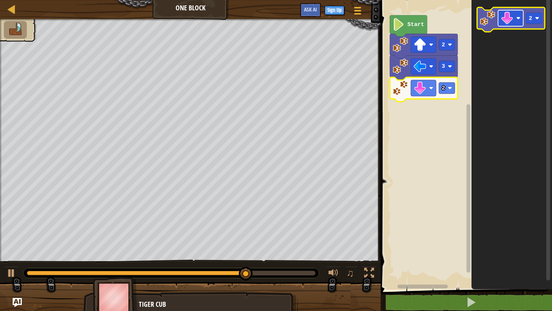
click at [520, 21] on rect "Blockly Workspace" at bounding box center [510, 18] width 25 height 16
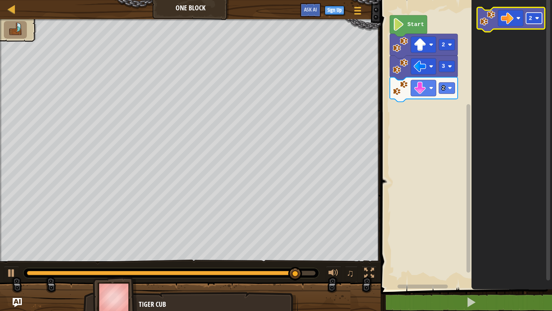
click at [536, 21] on rect "Blockly Workspace" at bounding box center [534, 18] width 16 height 11
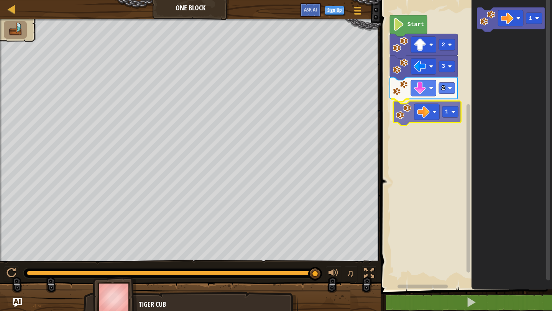
click at [400, 114] on div "Start 2 3 2 1 1 1" at bounding box center [465, 143] width 174 height 294
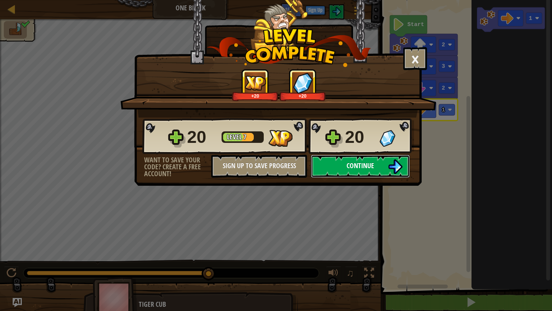
click at [370, 166] on span "Continue" at bounding box center [360, 166] width 28 height 10
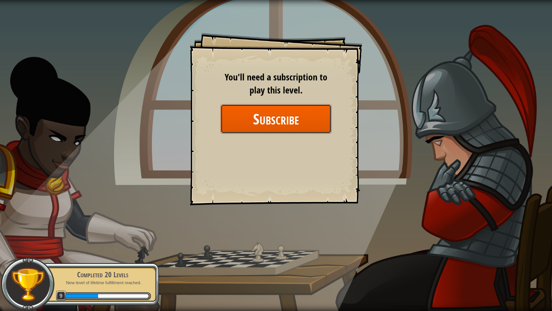
click at [323, 121] on button "Subscribe" at bounding box center [275, 119] width 111 height 30
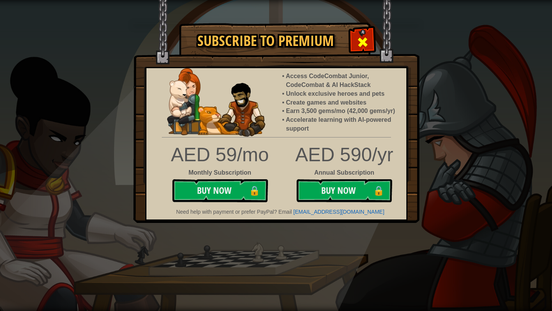
click at [358, 43] on span at bounding box center [362, 42] width 12 height 12
